Goal: Find specific page/section: Find specific page/section

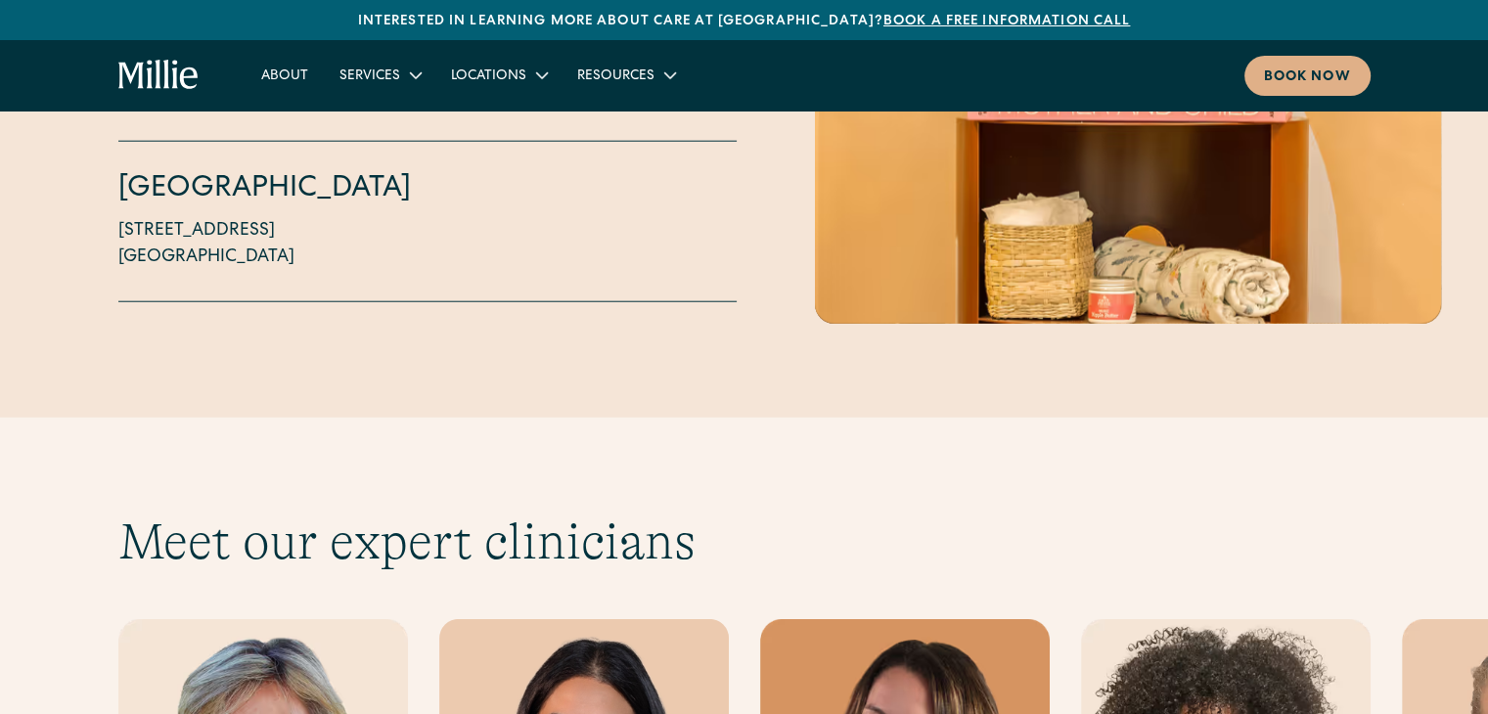
scroll to position [5382, 0]
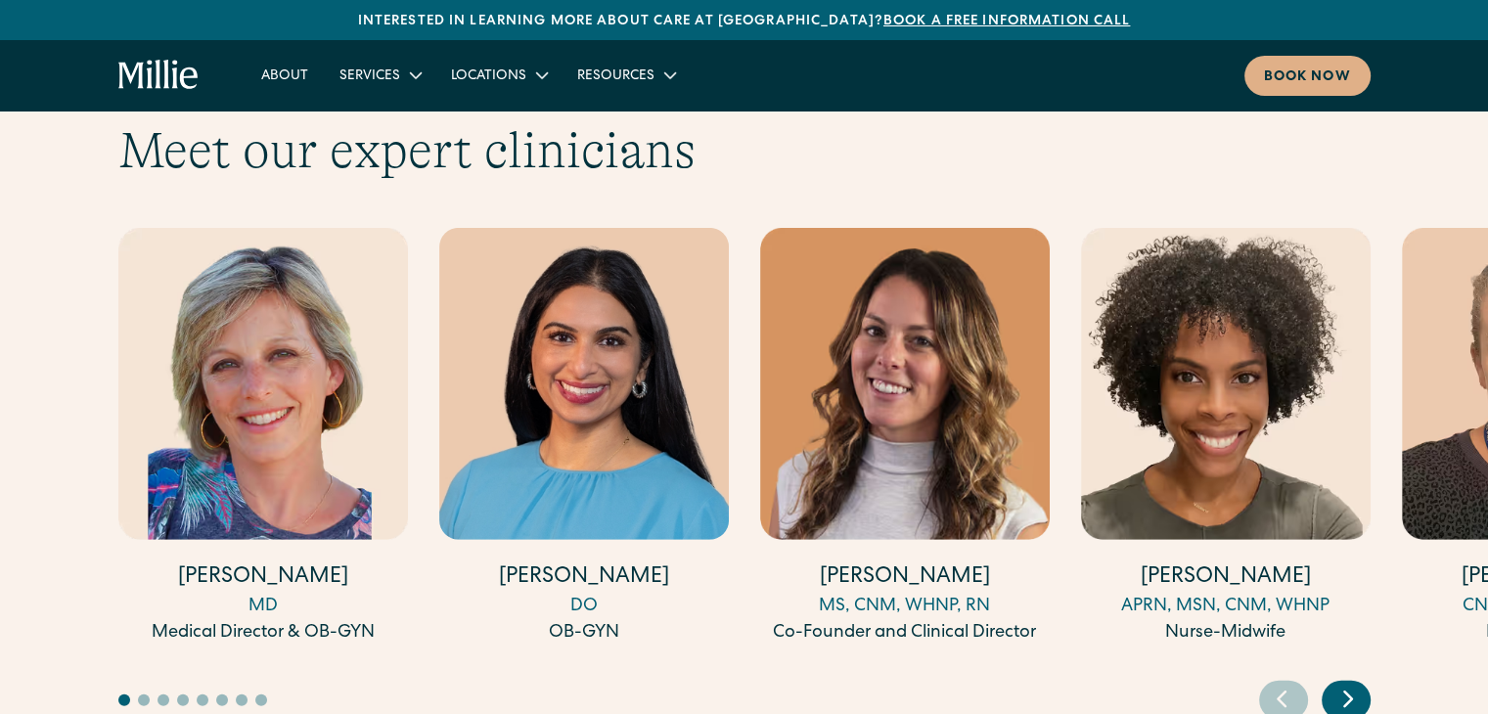
click at [141, 695] on button "Go to slide 2" at bounding box center [144, 701] width 12 height 12
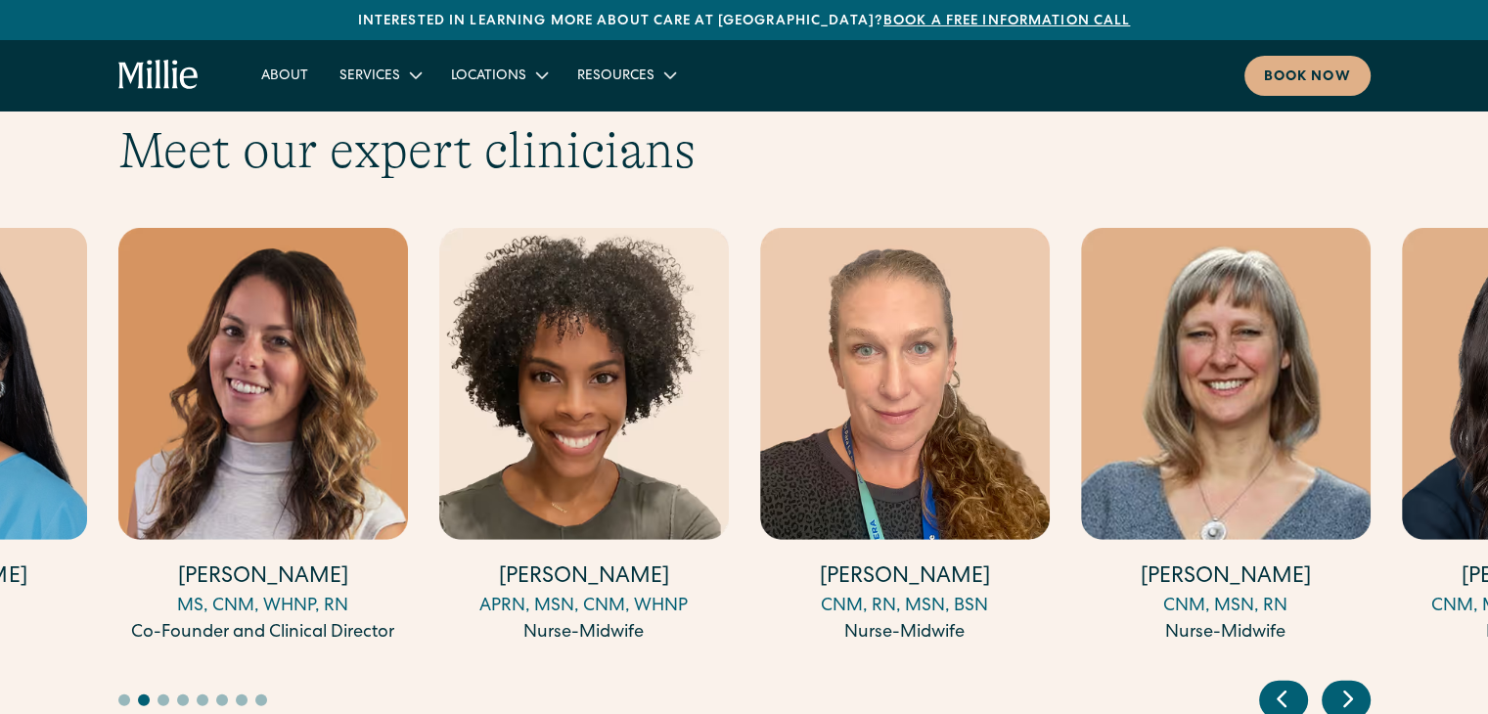
click at [160, 695] on button "Go to slide 3" at bounding box center [164, 701] width 12 height 12
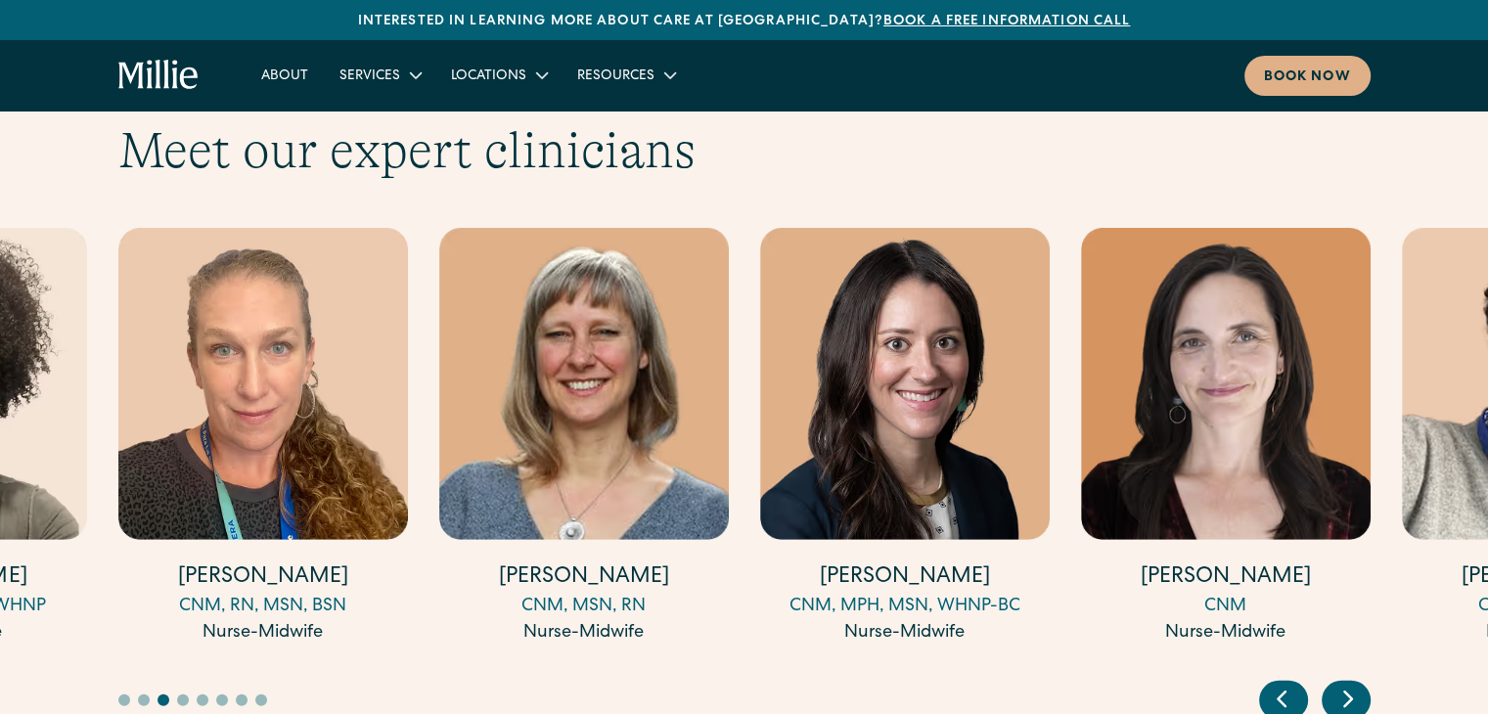
click at [181, 695] on button "Go to slide 4" at bounding box center [183, 701] width 12 height 12
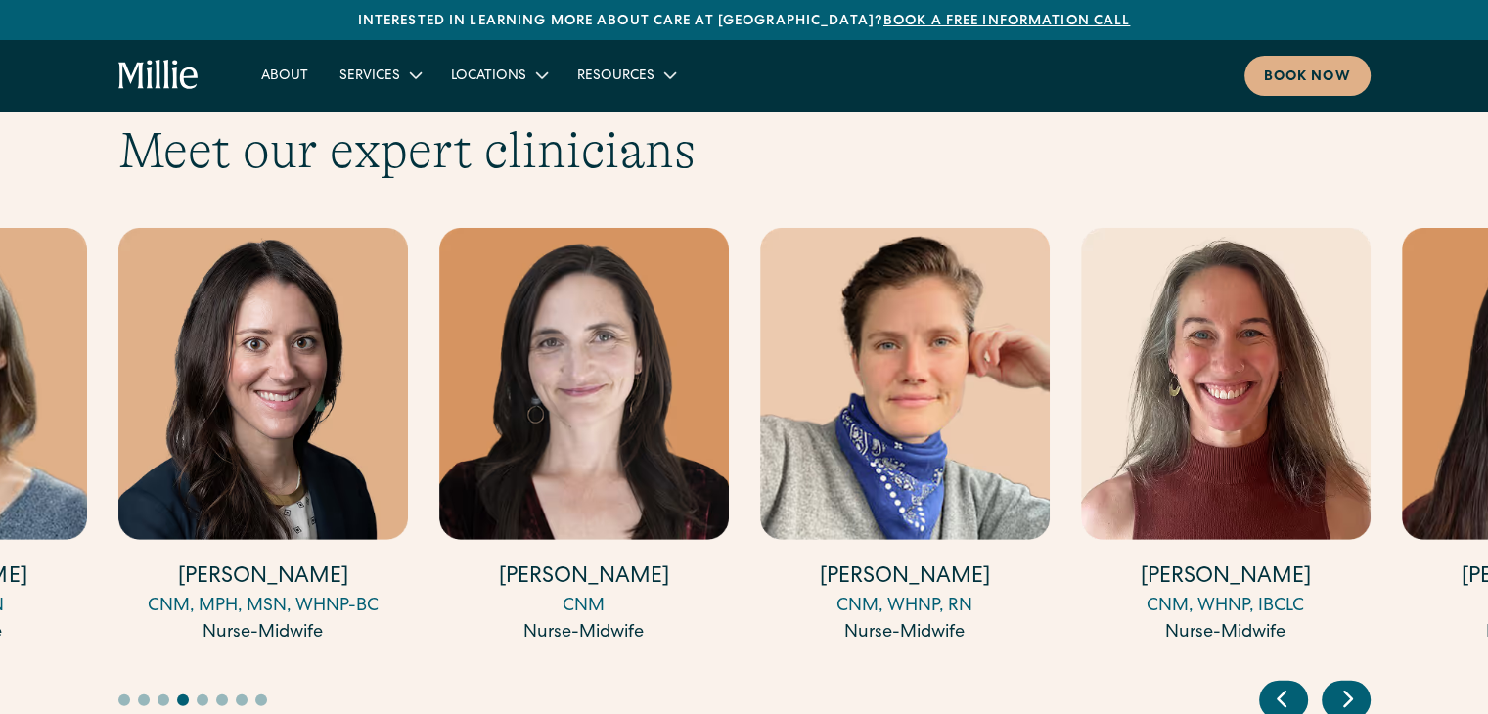
click at [201, 695] on button "Go to slide 5" at bounding box center [203, 701] width 12 height 12
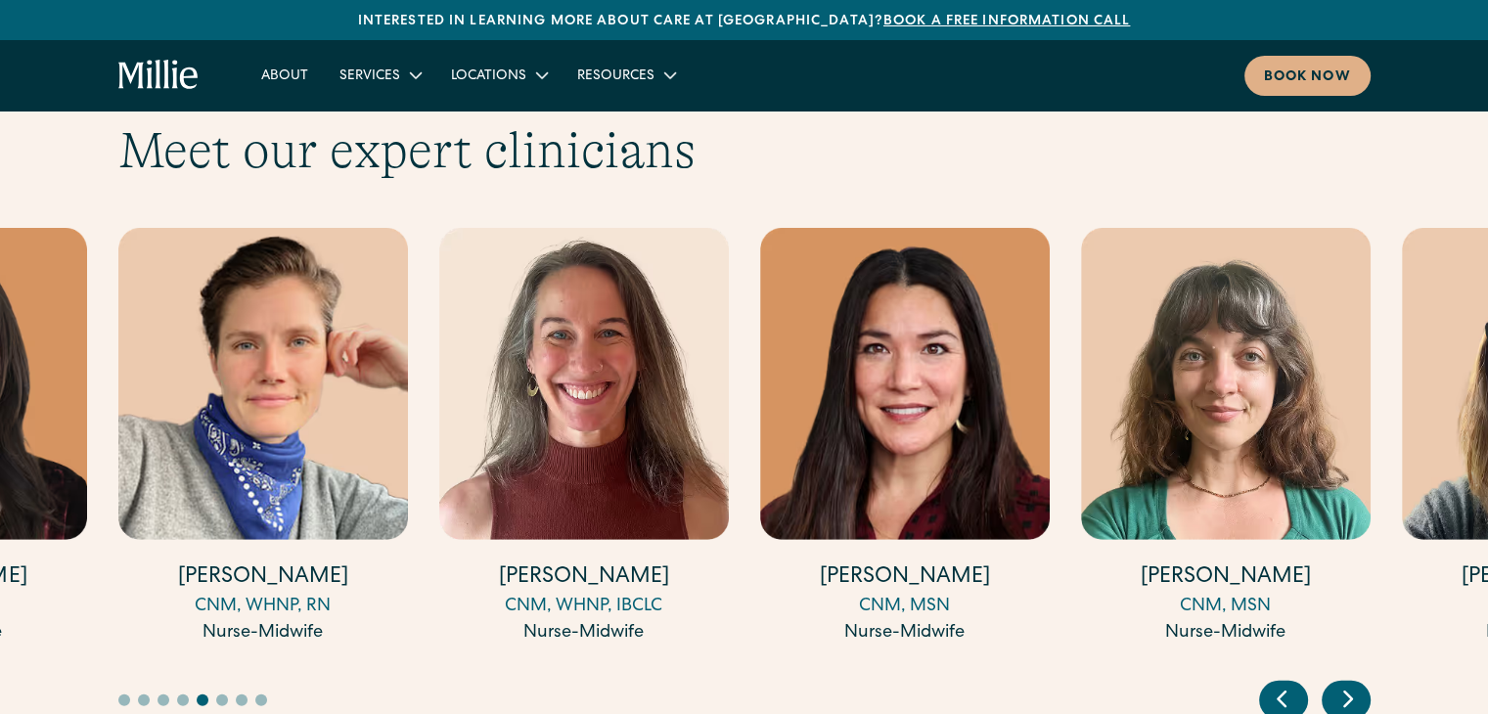
click at [219, 695] on button "Go to slide 6" at bounding box center [222, 701] width 12 height 12
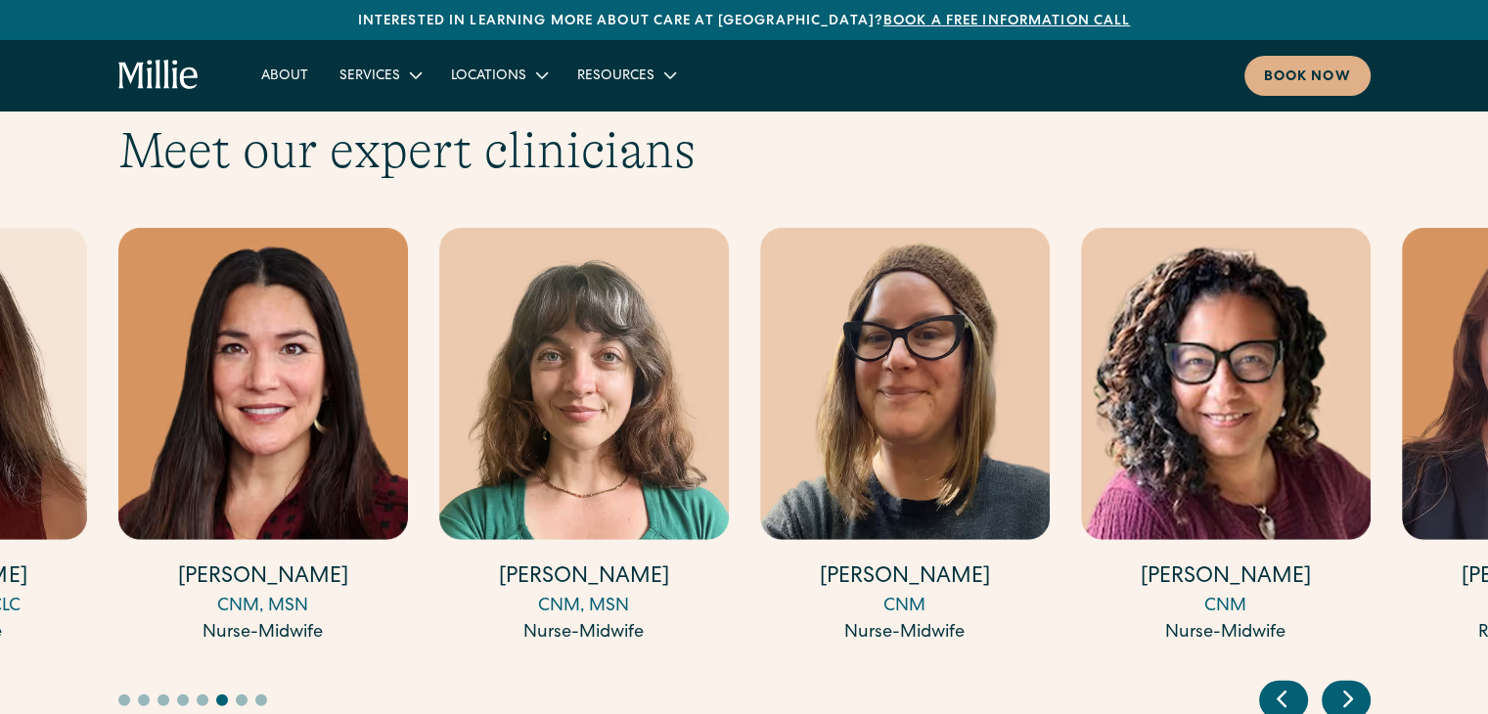
click at [236, 695] on button "Go to slide 7" at bounding box center [242, 701] width 12 height 12
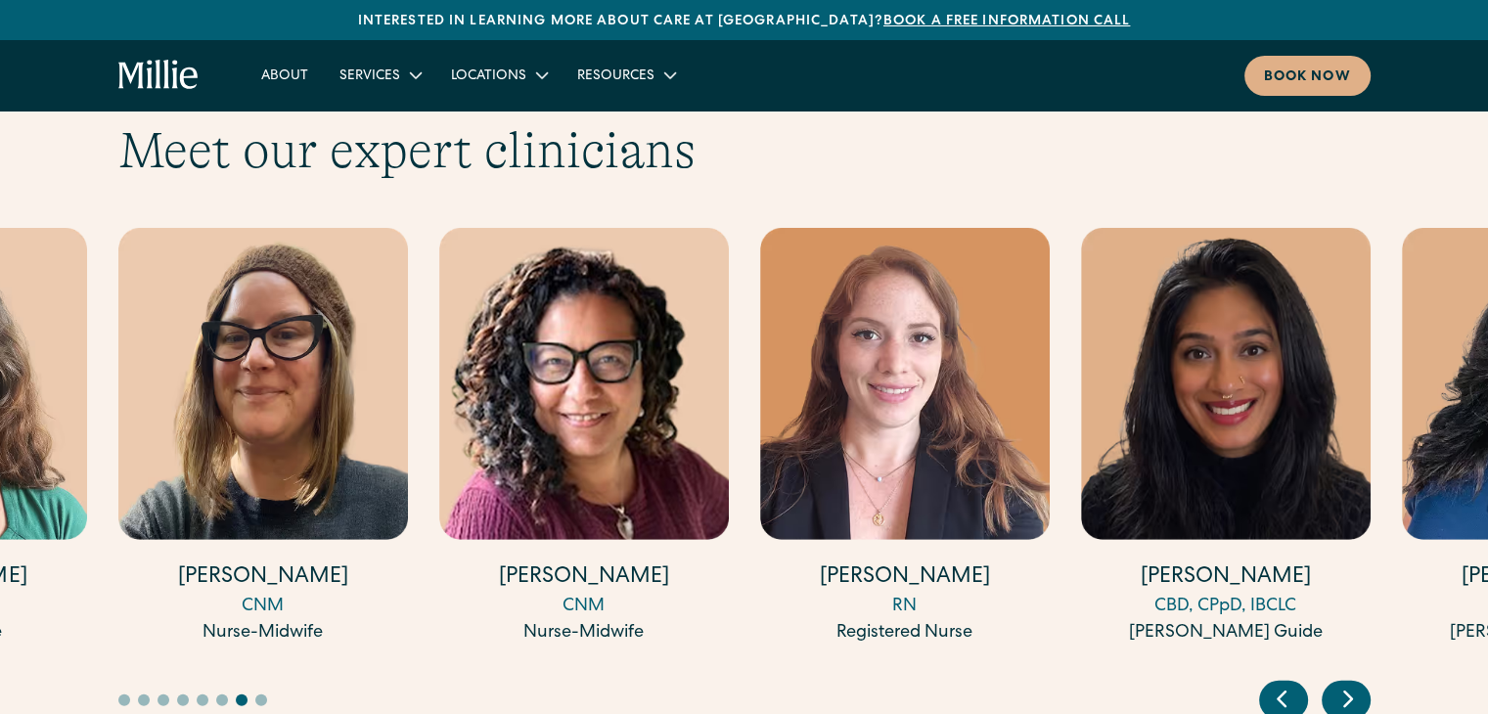
click at [255, 695] on button "Go to slide 8" at bounding box center [261, 701] width 12 height 12
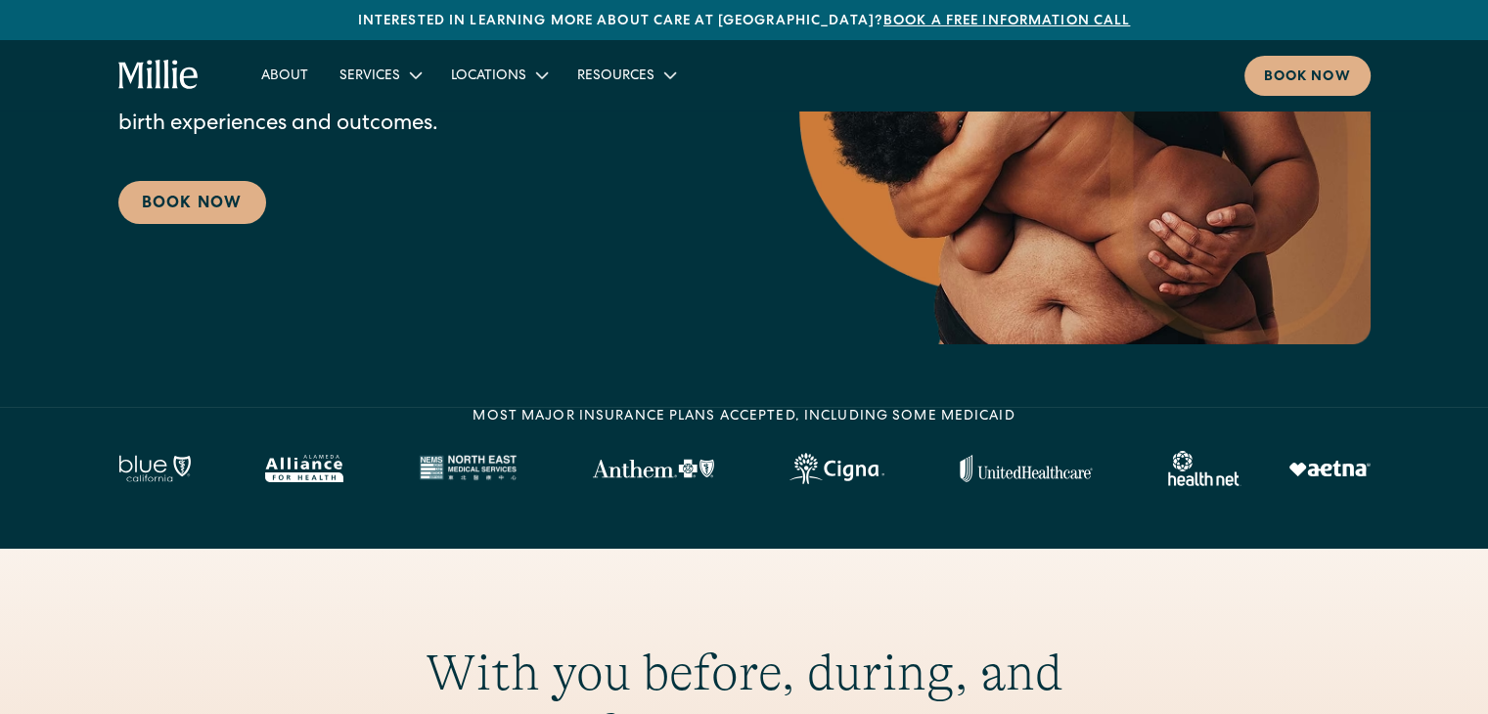
scroll to position [196, 0]
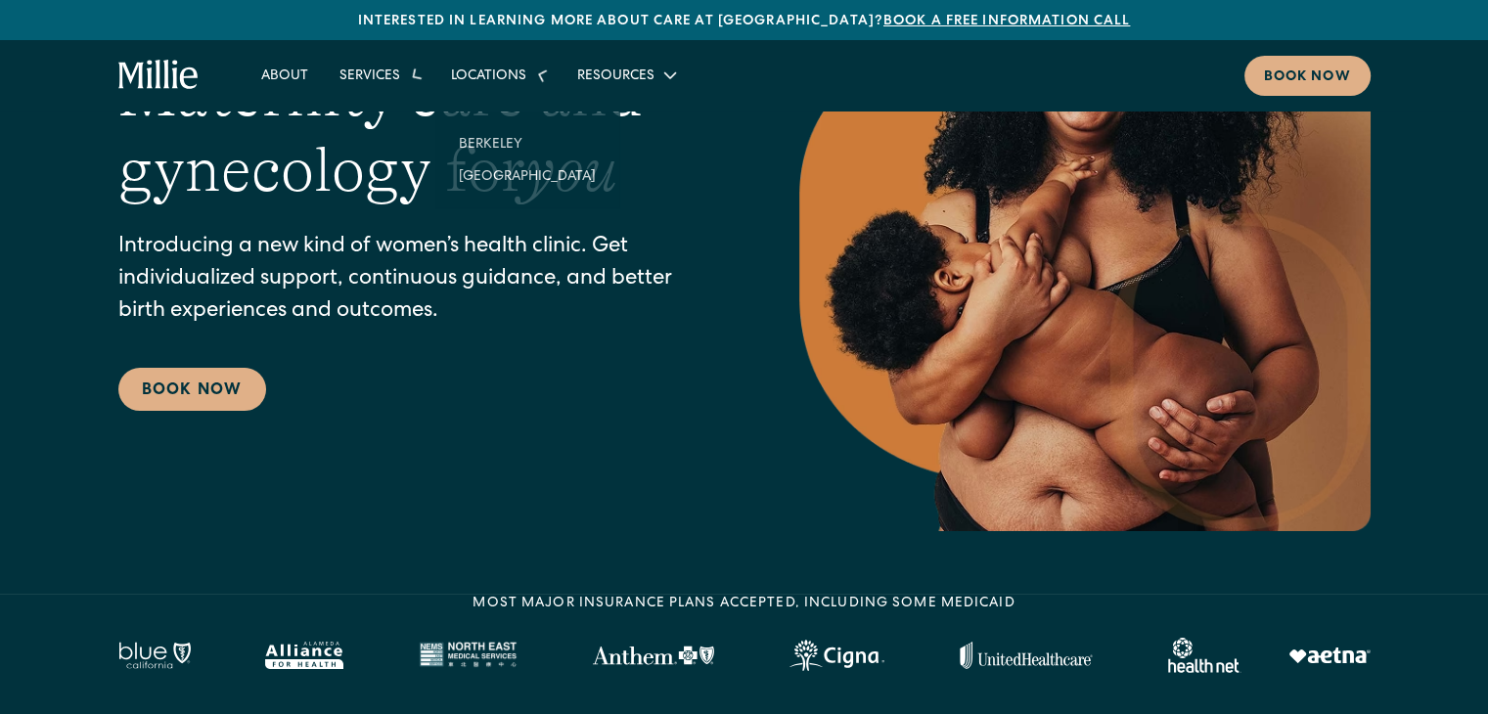
click at [500, 68] on div "Locations" at bounding box center [488, 77] width 75 height 21
click at [497, 75] on div "Locations" at bounding box center [488, 77] width 75 height 21
click at [490, 120] on link "Berkeley" at bounding box center [527, 123] width 168 height 32
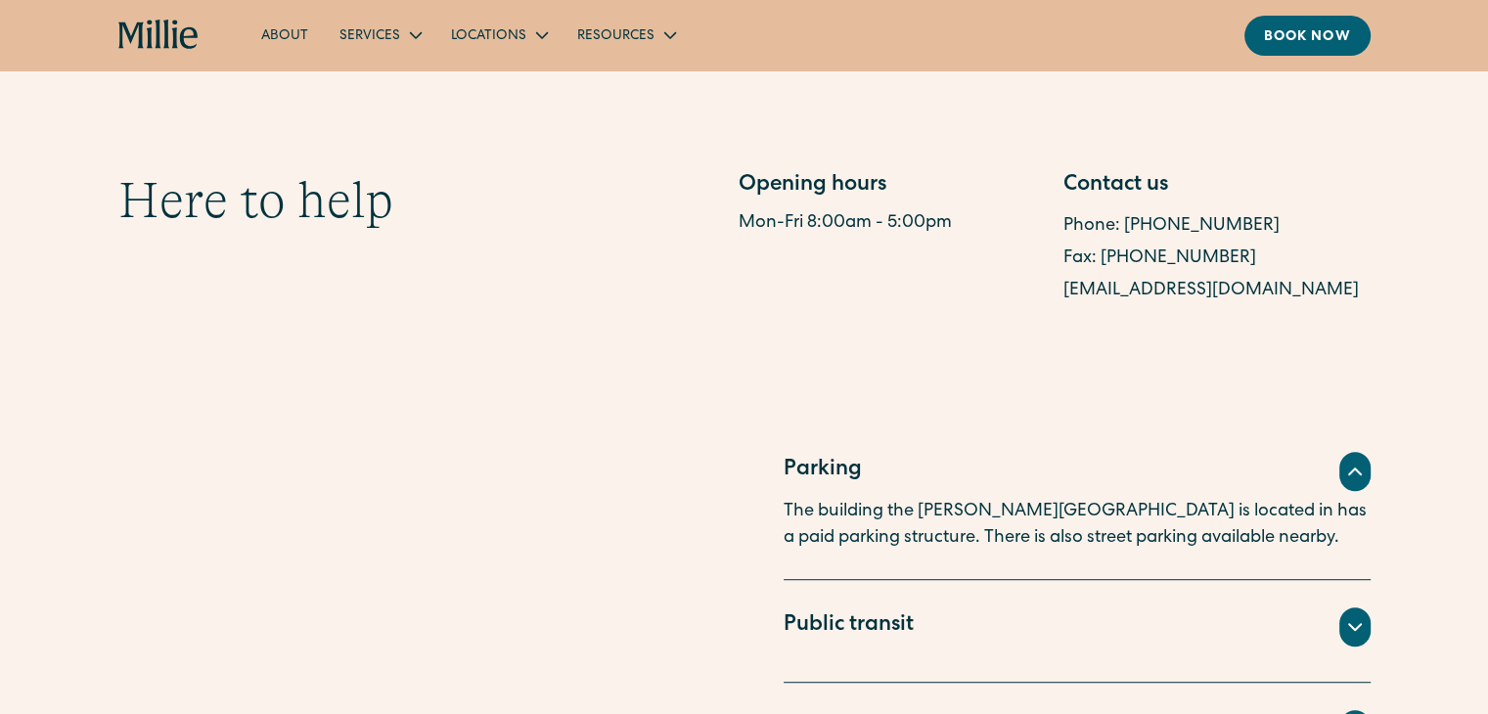
scroll to position [1272, 0]
